Goal: Task Accomplishment & Management: Use online tool/utility

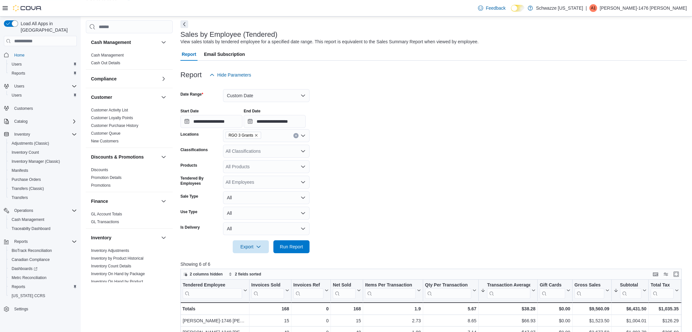
scroll to position [27, 0]
click at [247, 100] on button "Custom Date" at bounding box center [266, 95] width 86 height 13
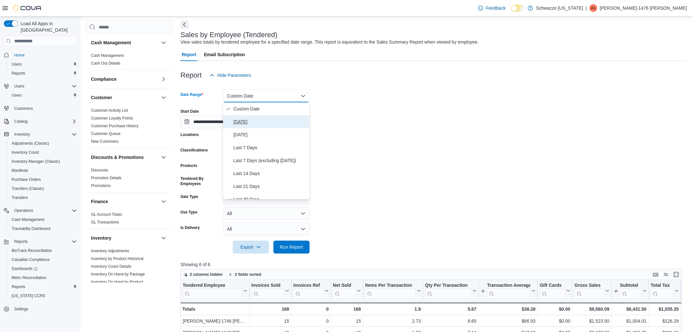
click at [243, 122] on span "[DATE]" at bounding box center [270, 122] width 74 height 8
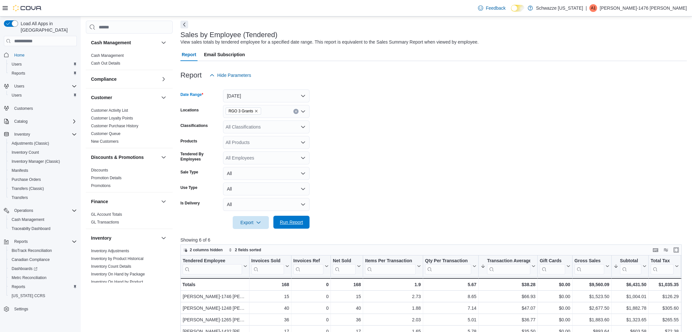
click at [287, 223] on span "Run Report" at bounding box center [291, 222] width 23 height 6
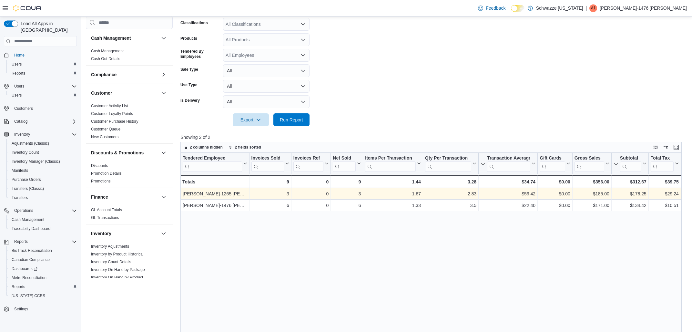
scroll to position [27, 0]
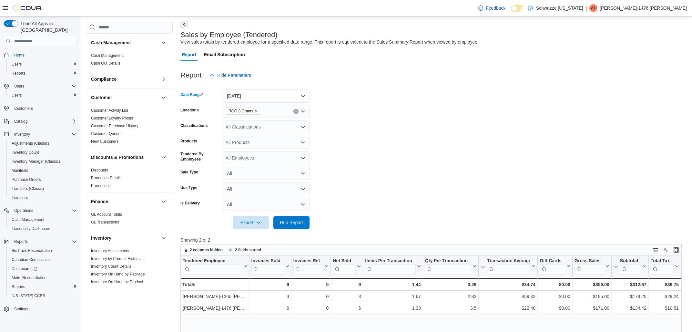
click at [255, 92] on button "[DATE]" at bounding box center [266, 95] width 86 height 13
click at [253, 166] on span "Month To Date" at bounding box center [270, 167] width 74 height 8
click at [292, 217] on span "Run Report" at bounding box center [291, 221] width 28 height 13
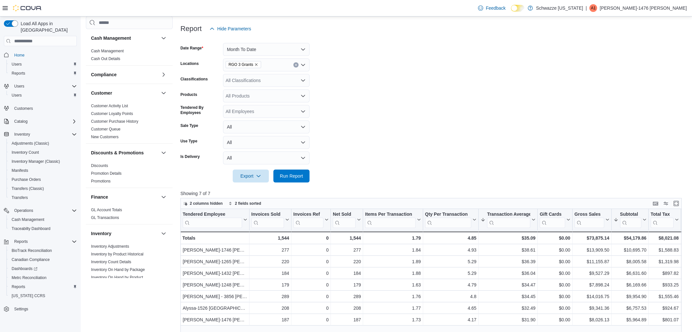
scroll to position [37, 0]
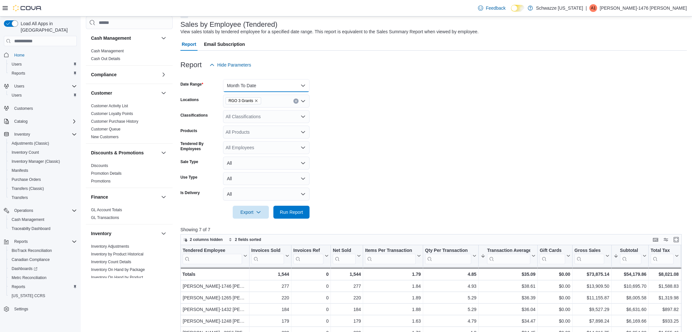
click at [247, 90] on button "Month To Date" at bounding box center [266, 85] width 86 height 13
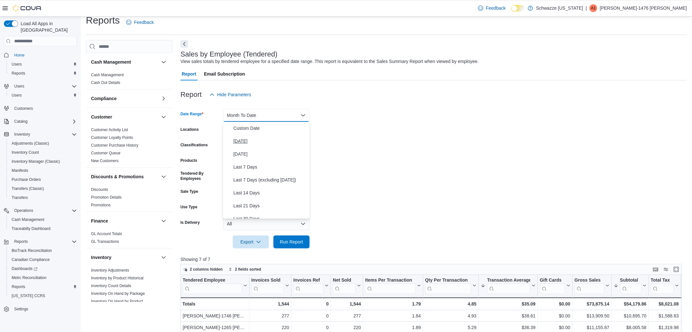
scroll to position [0, 0]
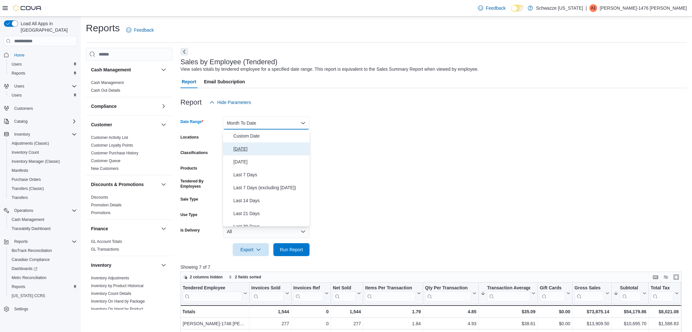
click at [240, 151] on span "[DATE]" at bounding box center [270, 149] width 74 height 8
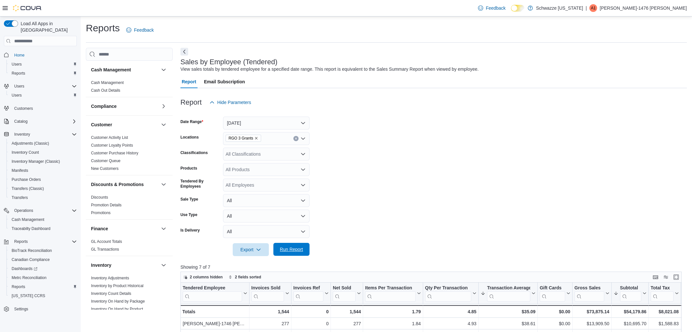
click at [303, 251] on span "Run Report" at bounding box center [291, 249] width 28 height 13
click at [284, 249] on span "Run Report" at bounding box center [291, 249] width 23 height 6
click at [287, 248] on span "Run Report" at bounding box center [291, 249] width 23 height 6
